Goal: Check status: Check status

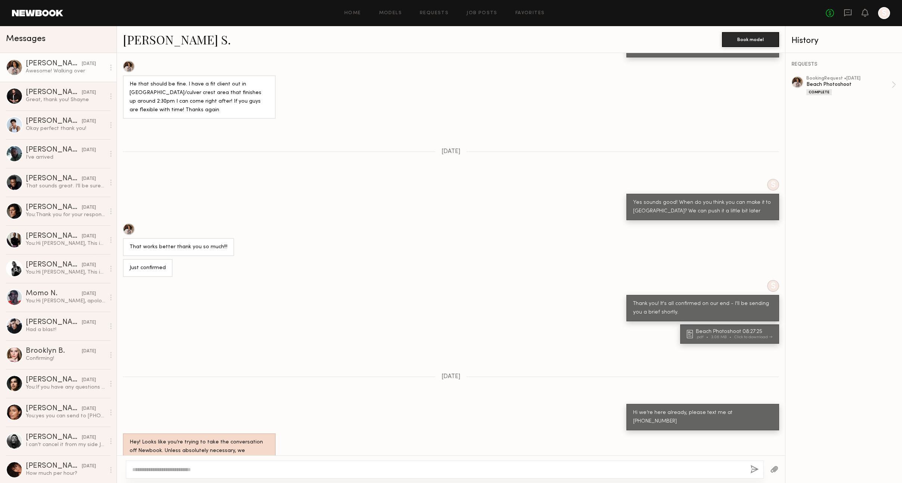
scroll to position [577, 0]
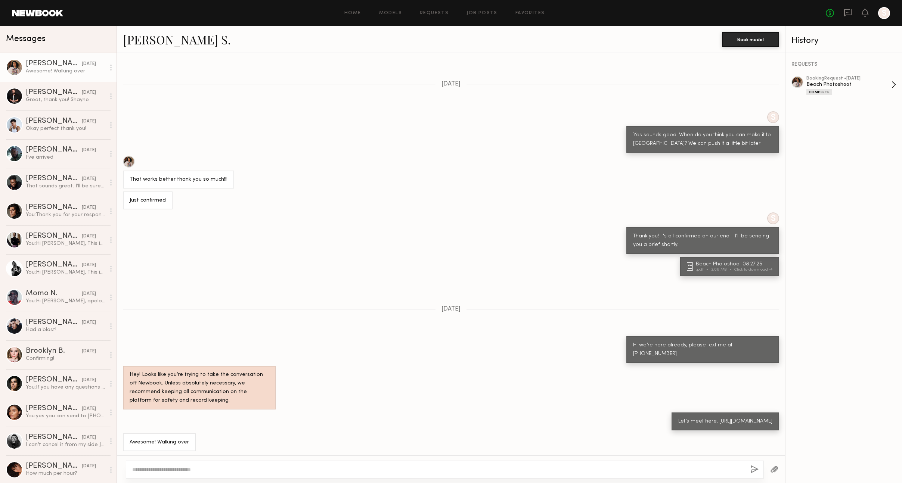
click at [886, 84] on div "Beach Photoshoot" at bounding box center [848, 84] width 85 height 7
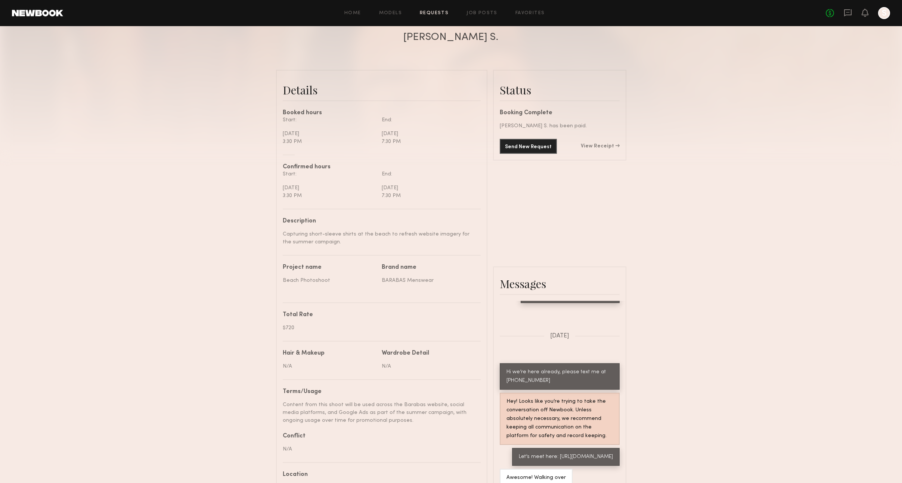
scroll to position [144, 0]
click at [607, 142] on div "Send New Request View Receipt" at bounding box center [560, 145] width 120 height 15
click at [607, 145] on link "View Receipt" at bounding box center [600, 145] width 39 height 5
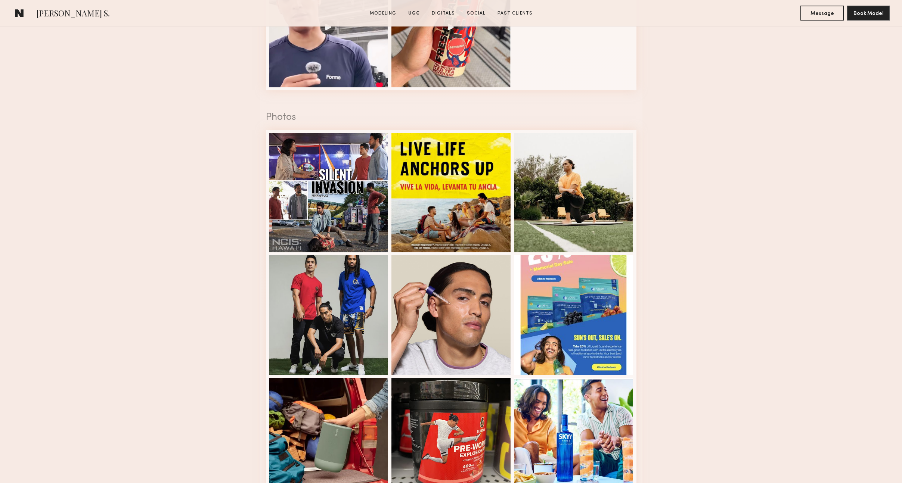
scroll to position [1594, 0]
